Goal: Task Accomplishment & Management: Manage account settings

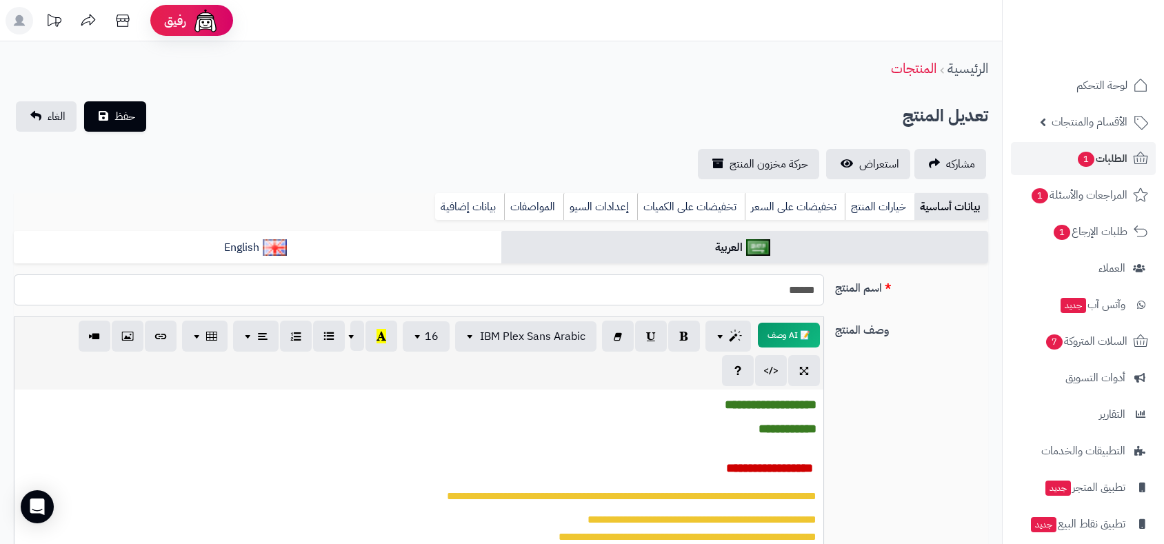
drag, startPoint x: 767, startPoint y: 289, endPoint x: 825, endPoint y: 299, distance: 58.7
click at [825, 299] on div "******" at bounding box center [418, 290] width 821 height 31
click at [1089, 159] on span "1" at bounding box center [1086, 159] width 18 height 17
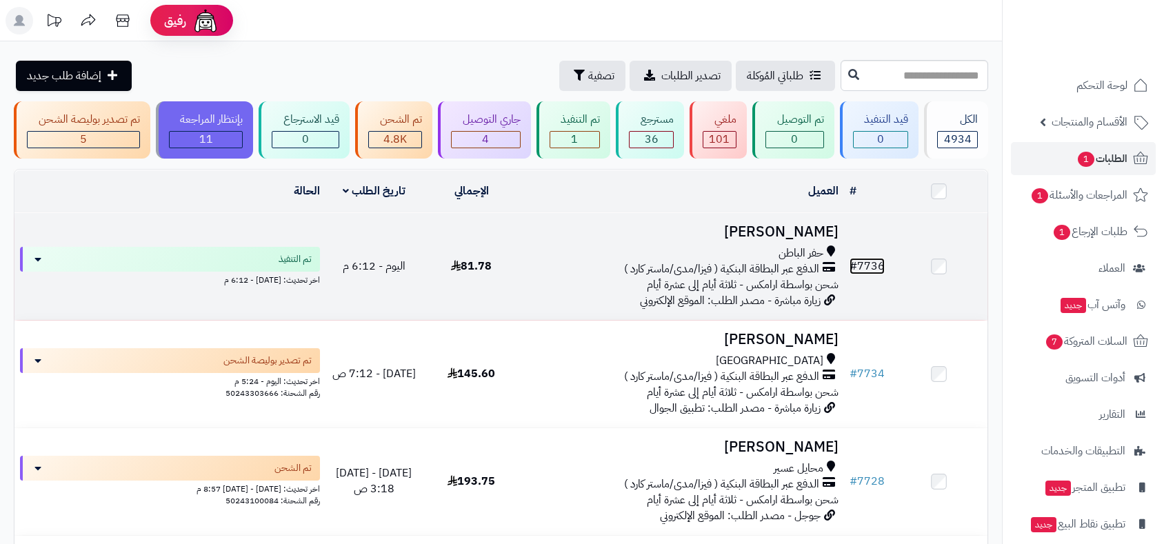
click at [877, 262] on link "# 7736" at bounding box center [867, 266] width 35 height 17
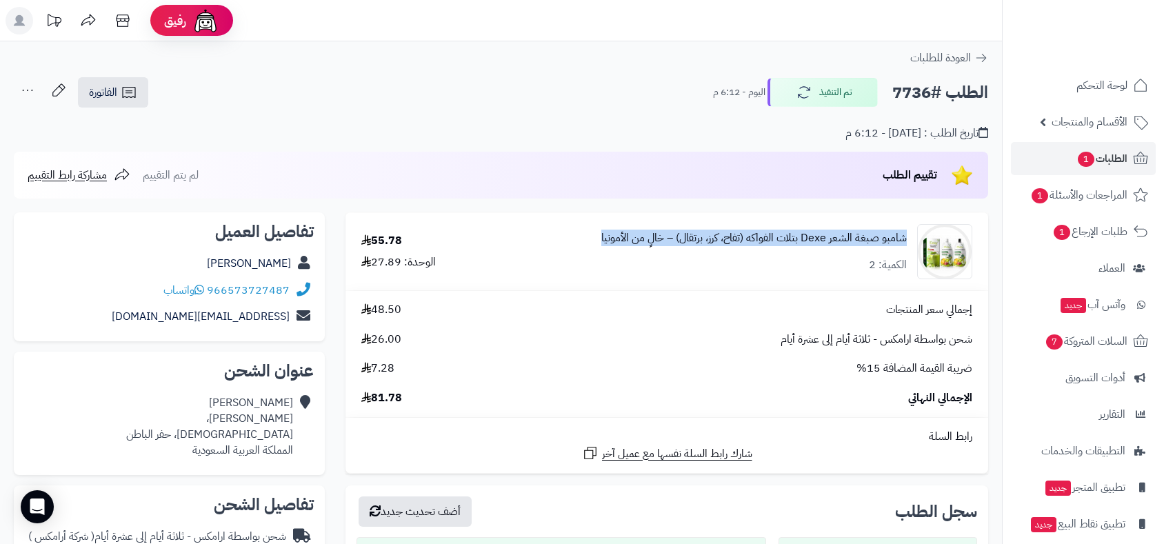
drag, startPoint x: 579, startPoint y: 237, endPoint x: 906, endPoint y: 240, distance: 327.0
click at [906, 240] on div "شامبو صبغة الشعر Dexe بتلات الفواكه (تفاح، كرز، برتقال) – خالٍ من الأمونيا الكم…" at bounding box center [734, 251] width 498 height 55
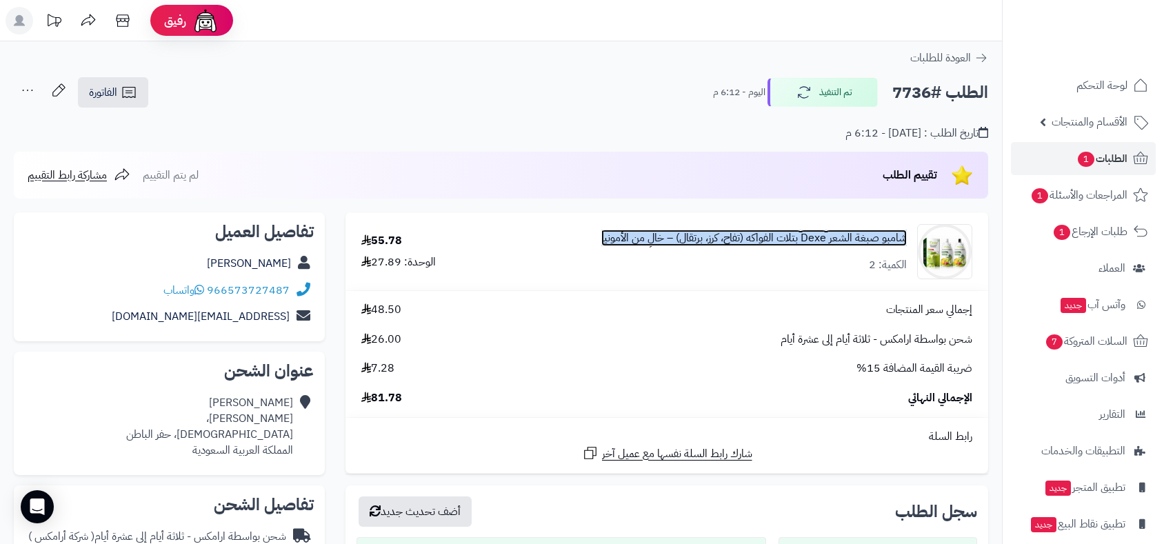
copy link "شامبو صبغة الشعر Dexe بتلات الفواكه (تفاح، كرز، برتقال) – خالٍ من الأمونيا"
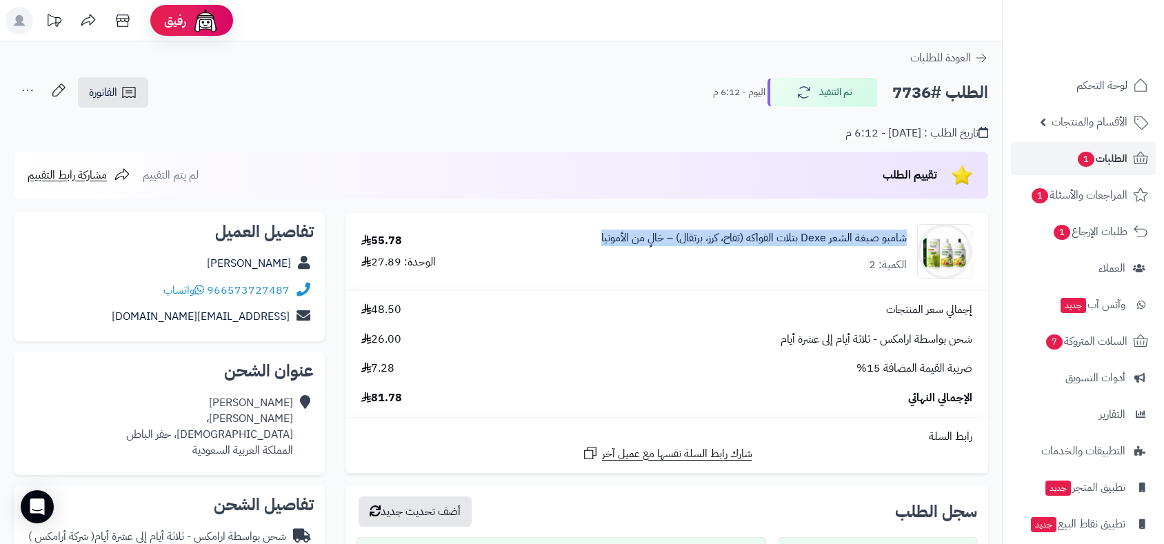
click at [844, 268] on div "شامبو صبغة الشعر Dexe بتلات الفواكه (تفاح، كرز، برتقال) – خالٍ من الأمونيا الكم…" at bounding box center [754, 251] width 306 height 43
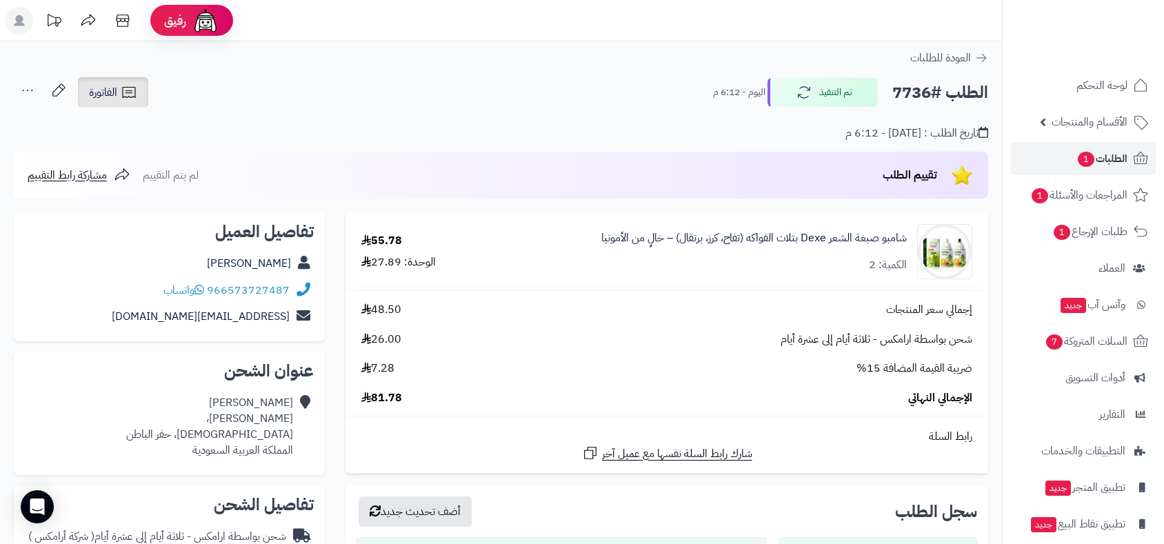
click at [112, 84] on span "الفاتورة" at bounding box center [103, 92] width 28 height 17
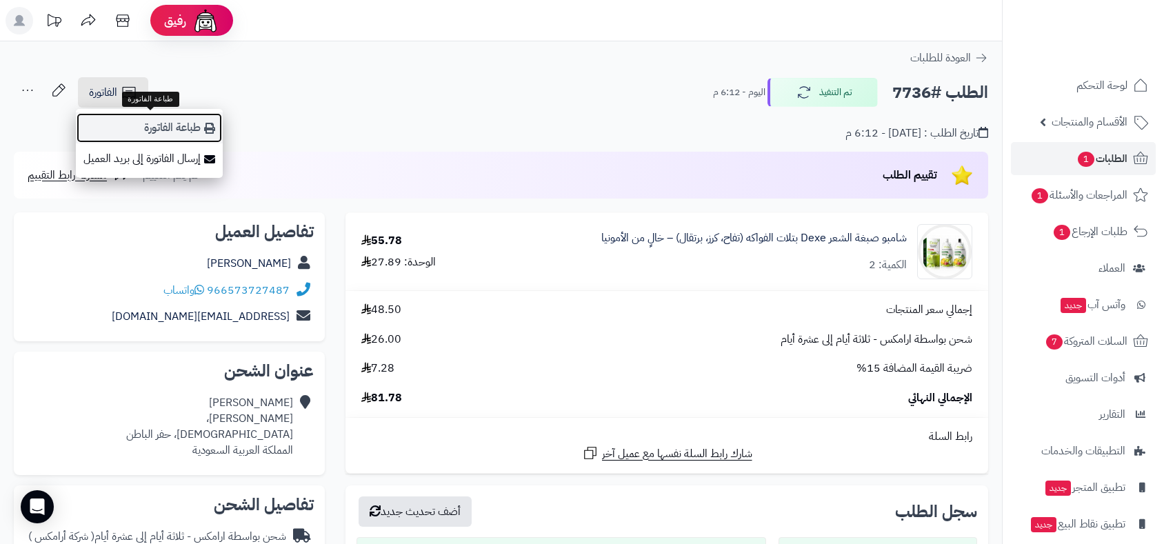
click at [145, 127] on link "طباعة الفاتورة" at bounding box center [149, 127] width 147 height 31
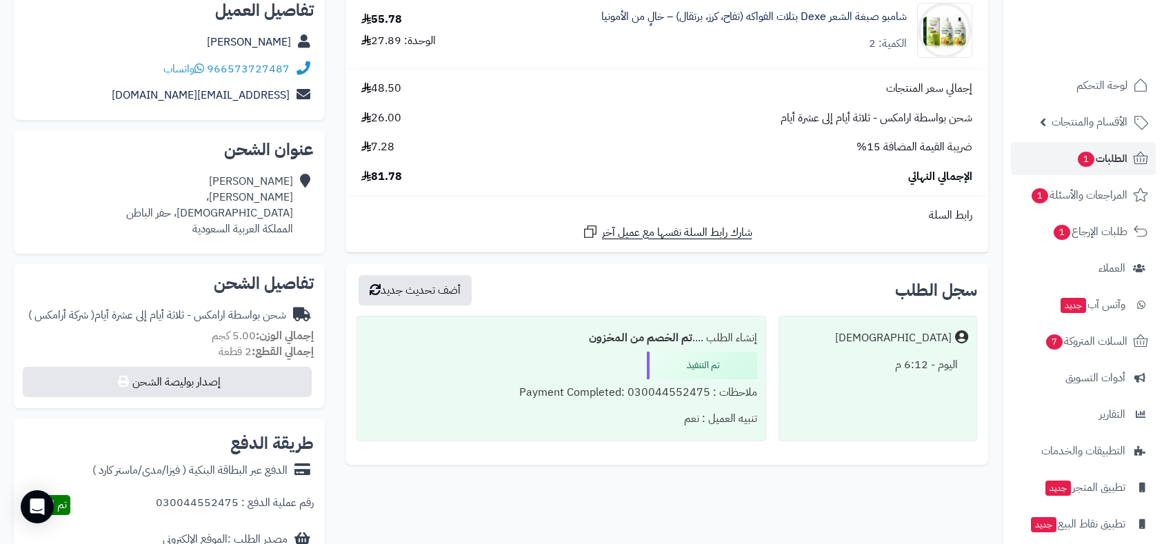
scroll to position [306, 0]
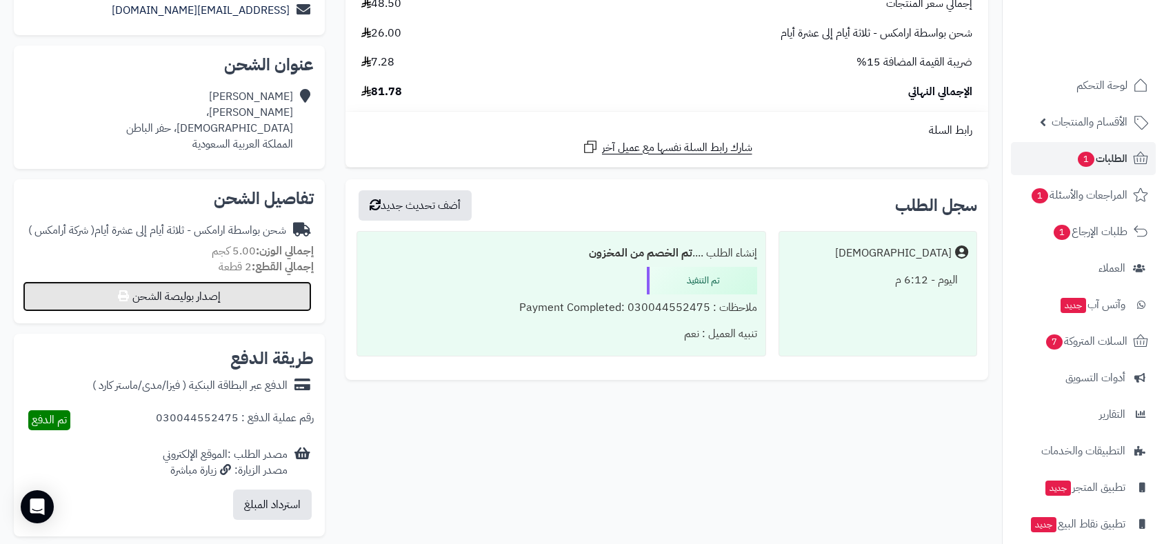
click at [243, 301] on button "إصدار بوليصة الشحن" at bounding box center [167, 296] width 289 height 30
select select "******"
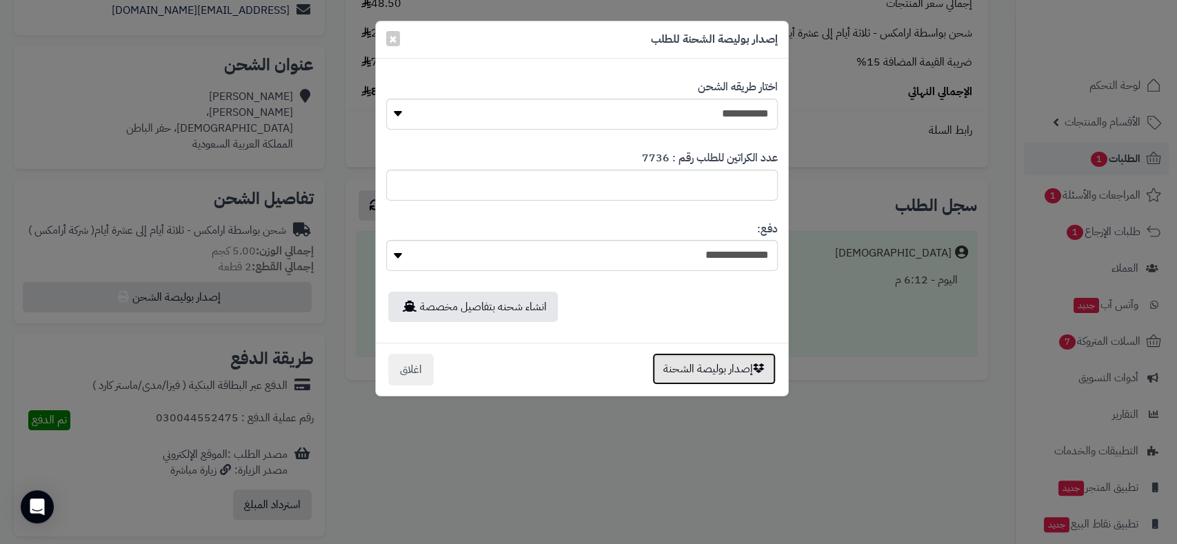
click at [717, 372] on button "إصدار بوليصة الشحنة" at bounding box center [714, 369] width 123 height 32
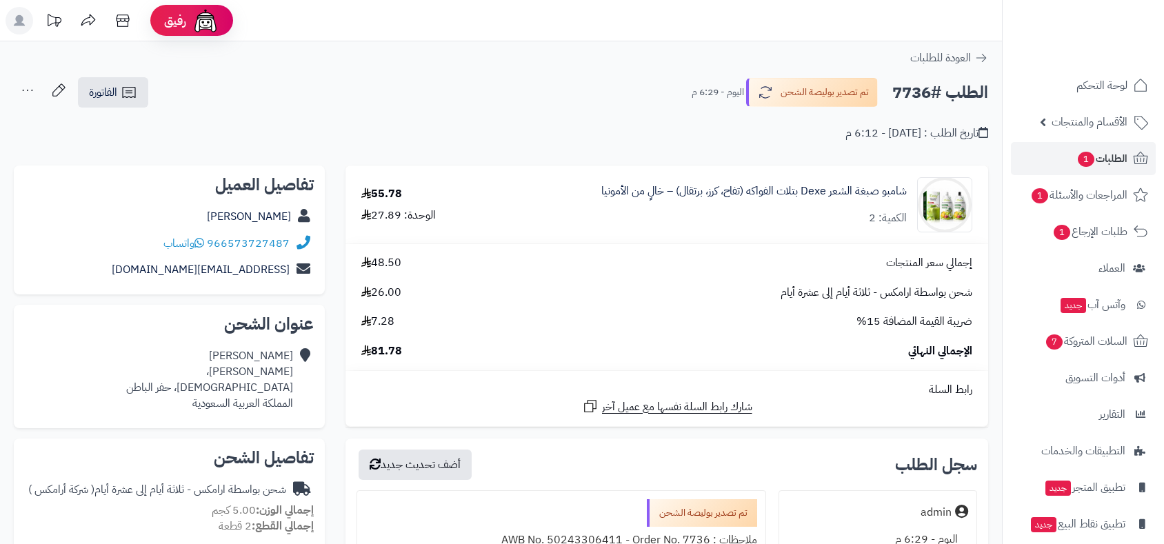
scroll to position [259, 0]
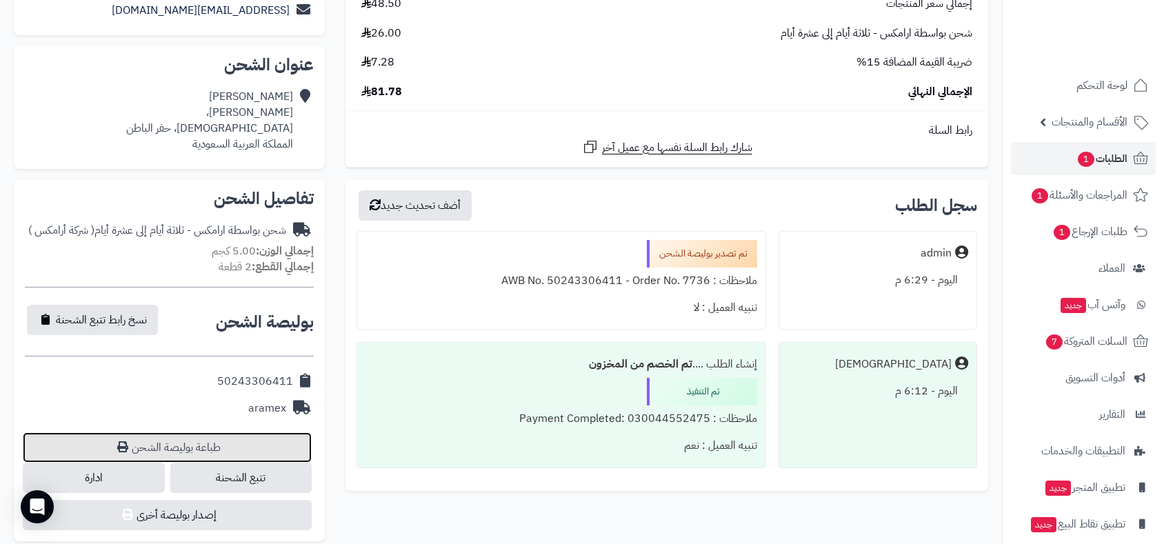
click at [162, 443] on link "طباعة بوليصة الشحن" at bounding box center [167, 447] width 289 height 30
click at [210, 441] on link "طباعة بوليصة الشحن" at bounding box center [167, 447] width 289 height 30
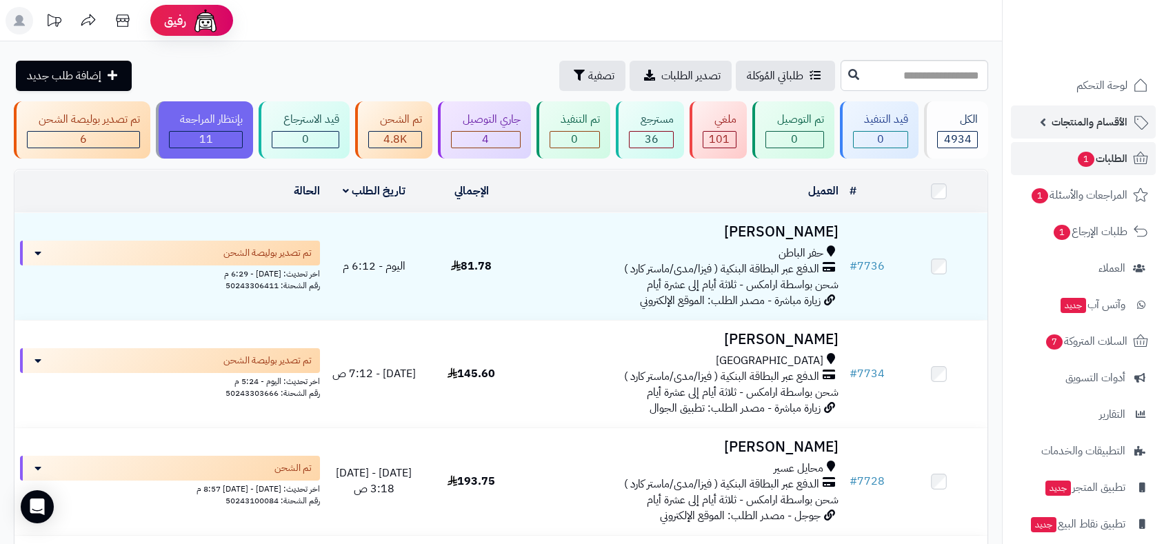
click at [1072, 119] on span "الأقسام والمنتجات" at bounding box center [1090, 121] width 76 height 19
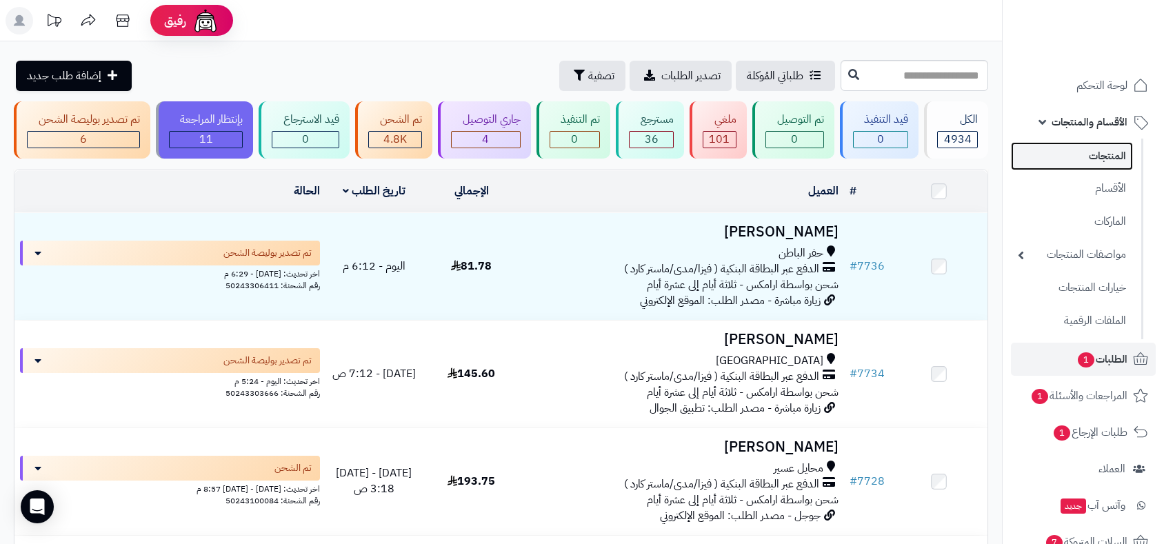
click at [1104, 155] on link "المنتجات" at bounding box center [1072, 156] width 122 height 28
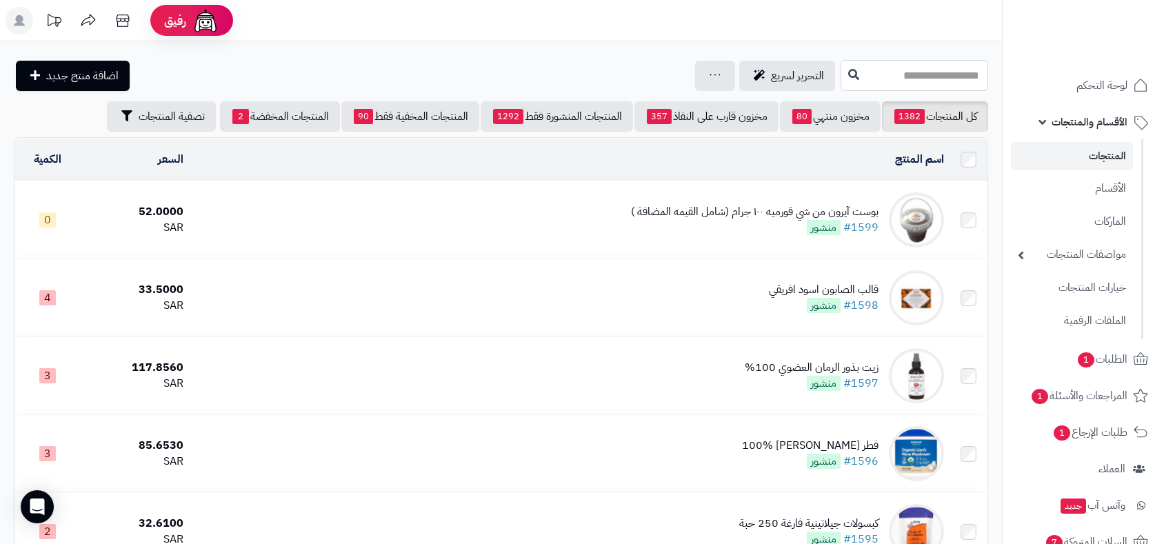
click at [850, 72] on input "text" at bounding box center [915, 75] width 148 height 31
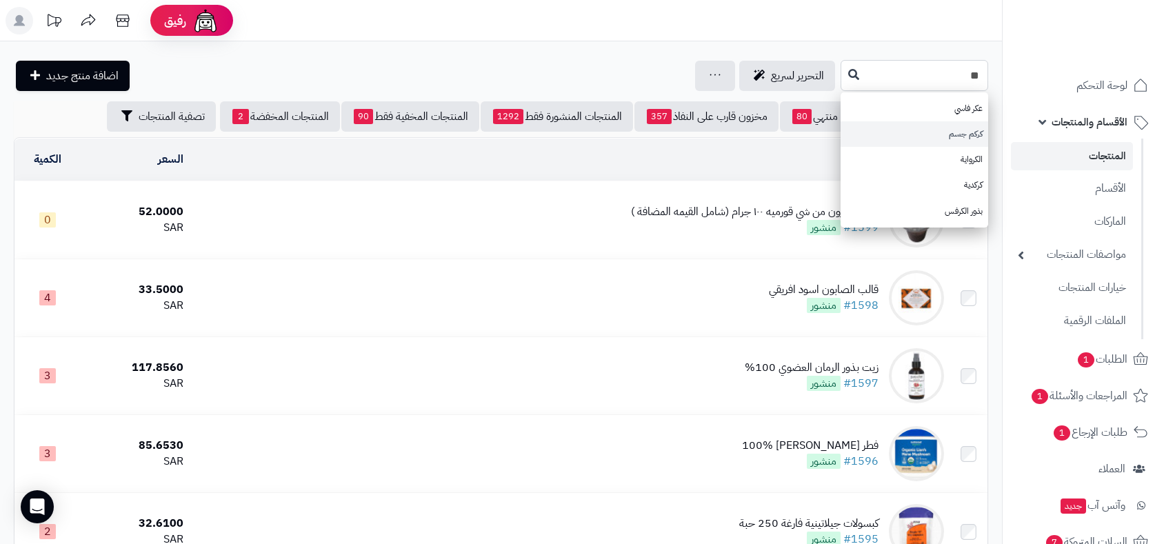
type input "**"
click at [972, 136] on link "كركم جسم" at bounding box center [915, 134] width 148 height 26
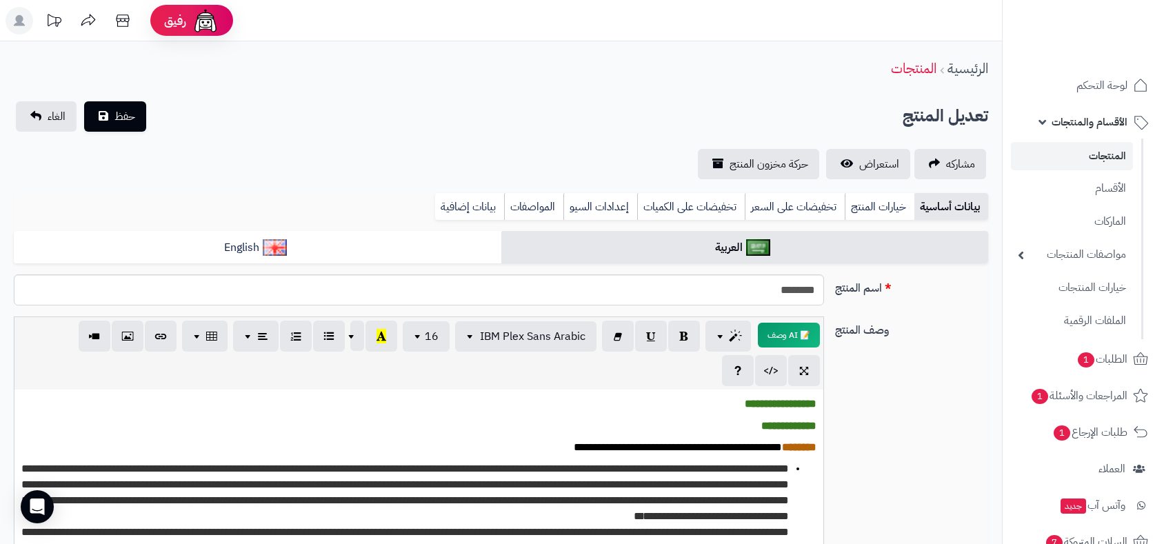
click at [1104, 150] on link "المنتجات" at bounding box center [1072, 156] width 122 height 28
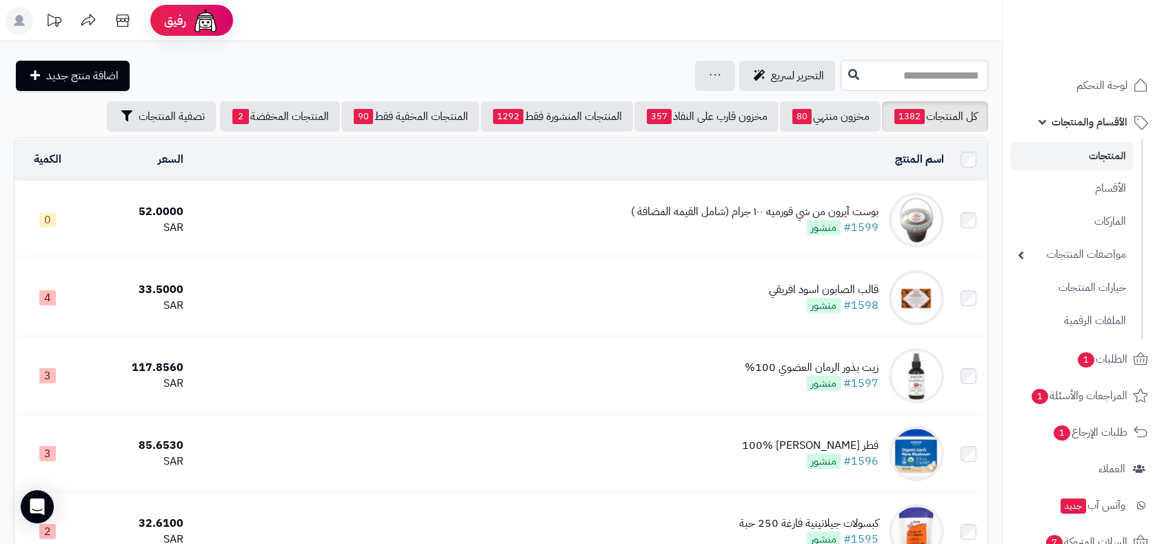
click at [877, 66] on input "text" at bounding box center [915, 75] width 148 height 31
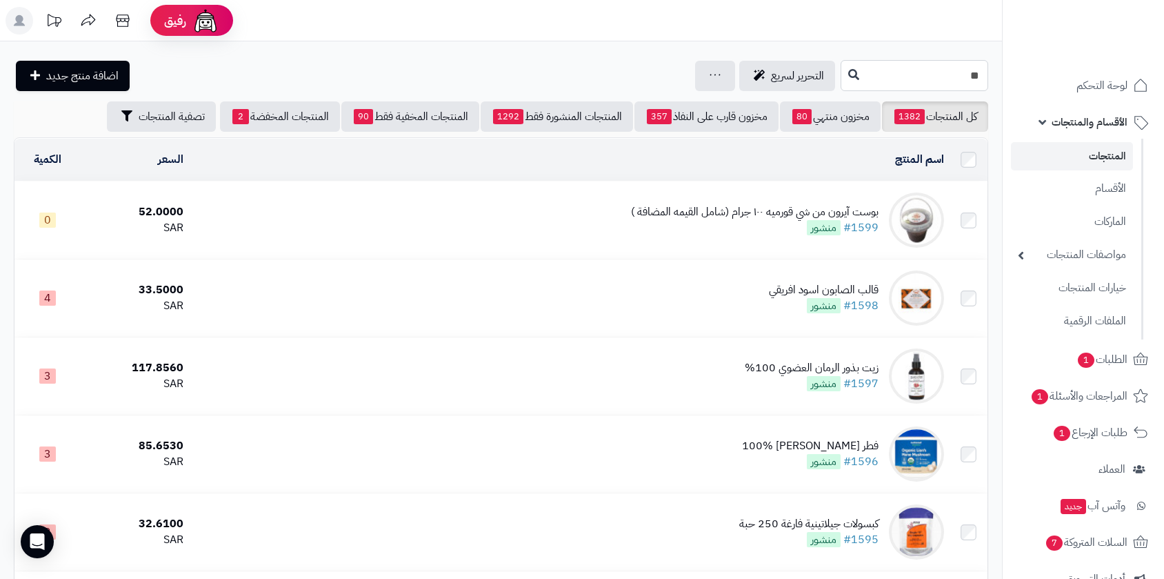
type input "*"
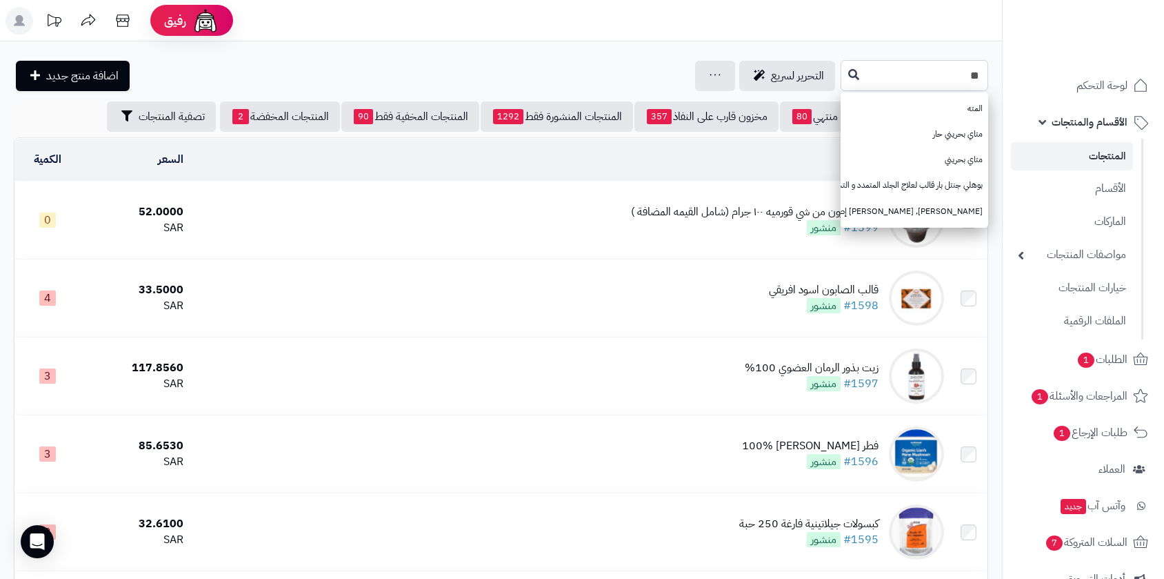
type input "*"
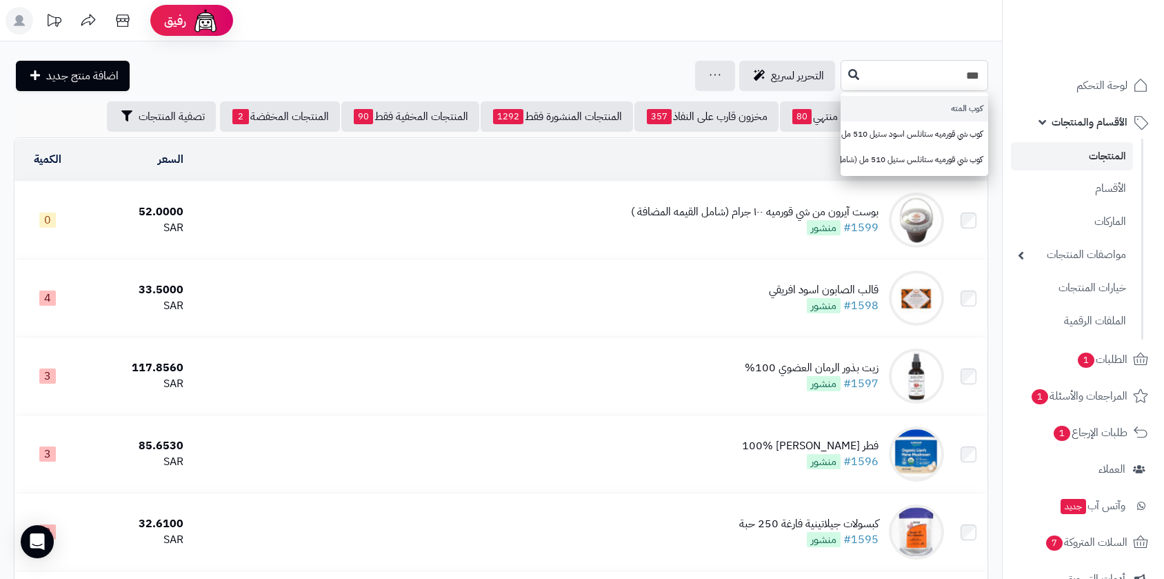
type input "***"
click at [957, 115] on link "كوب المته" at bounding box center [915, 109] width 148 height 26
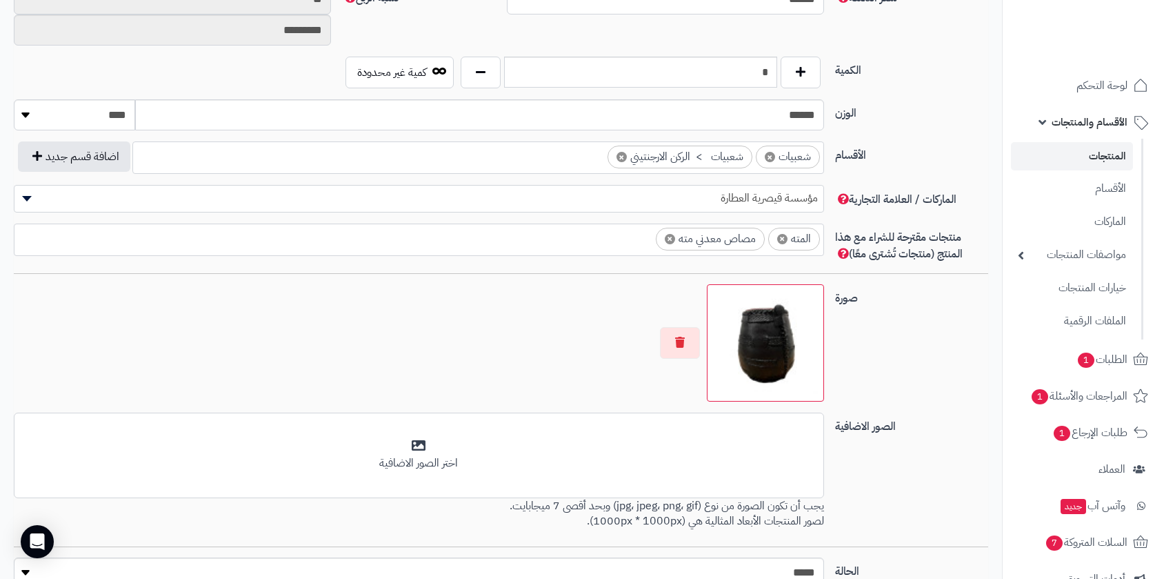
scroll to position [697, 0]
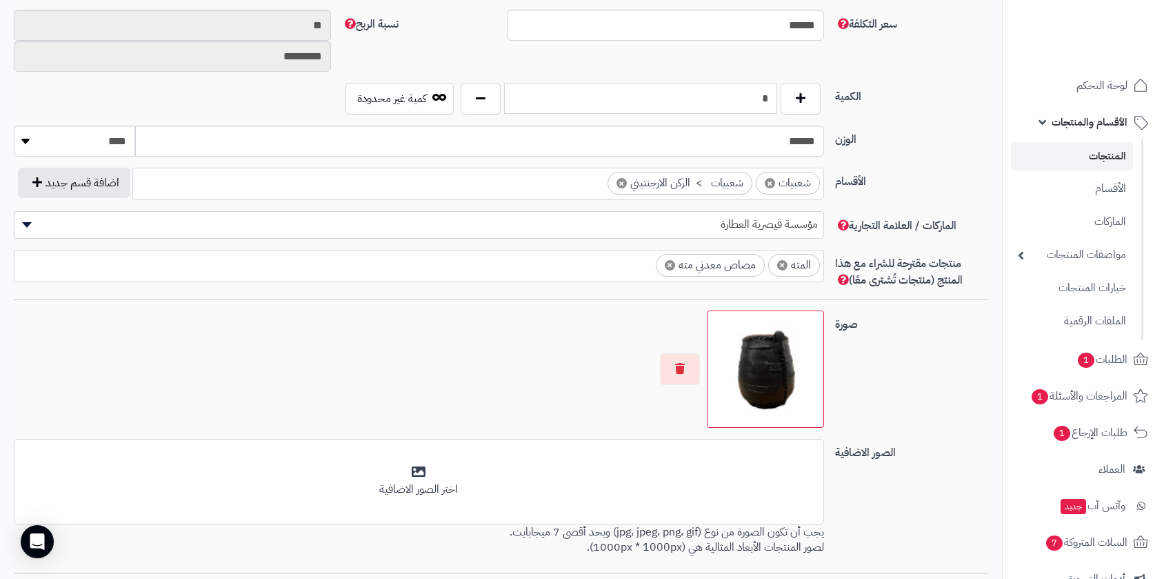
drag, startPoint x: 758, startPoint y: 100, endPoint x: 773, endPoint y: 99, distance: 14.5
click at [773, 99] on input "*" at bounding box center [640, 98] width 273 height 31
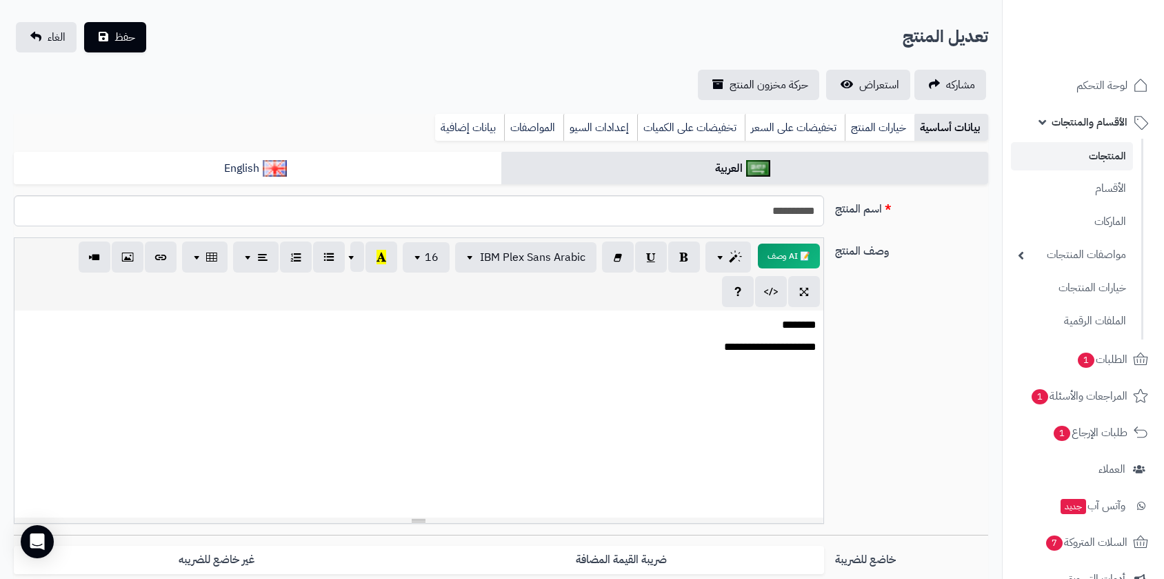
scroll to position [0, 0]
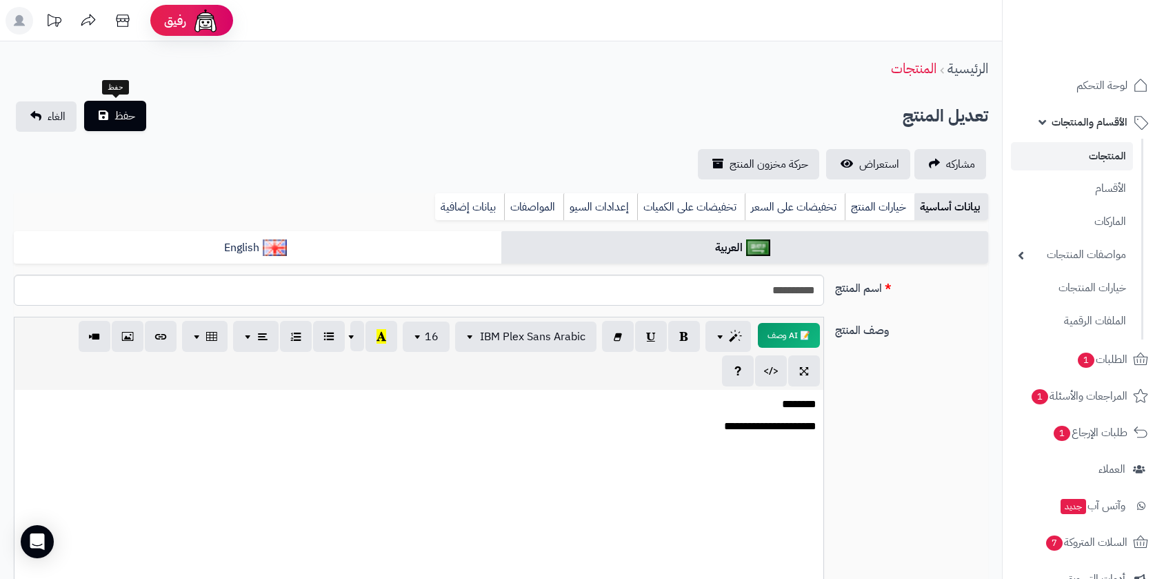
type input "*"
click at [123, 118] on span "حفظ" at bounding box center [124, 116] width 21 height 17
